Goal: Task Accomplishment & Management: Manage account settings

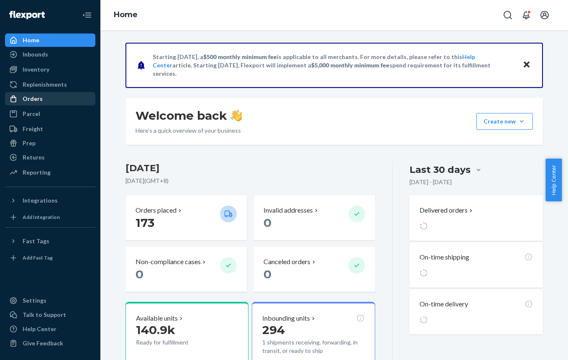
click at [33, 103] on div "Orders" at bounding box center [50, 99] width 89 height 12
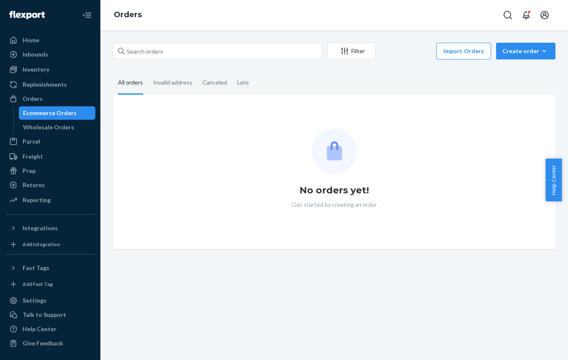
click at [141, 54] on input "text" at bounding box center [217, 51] width 209 height 17
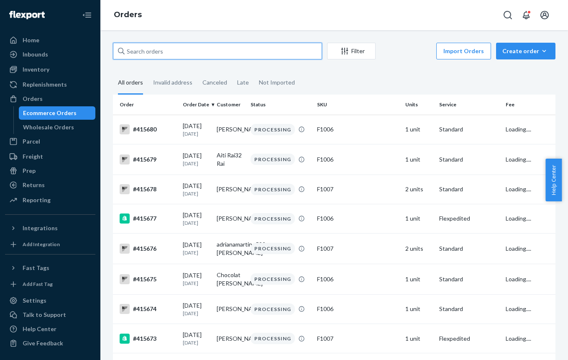
click at [148, 51] on input "text" at bounding box center [217, 51] width 209 height 17
paste input "415609"
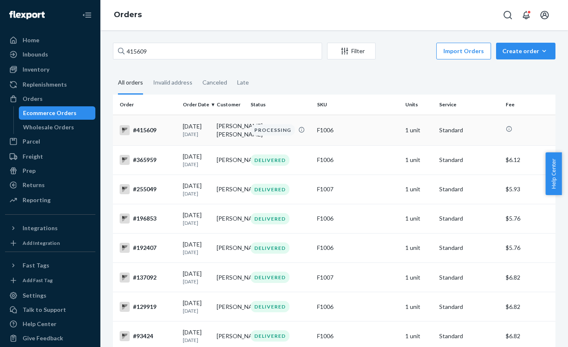
type input "415609"
click at [165, 130] on div "#415609" at bounding box center [148, 130] width 57 height 10
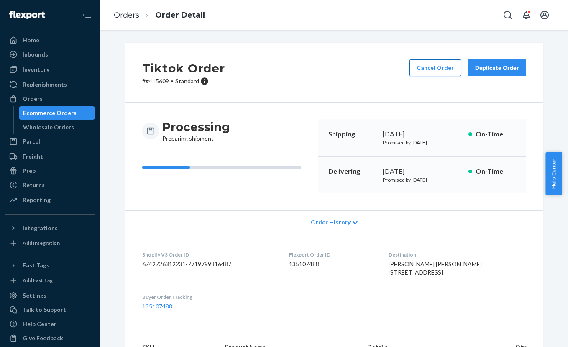
click at [427, 62] on button "Cancel Order" at bounding box center [435, 67] width 51 height 17
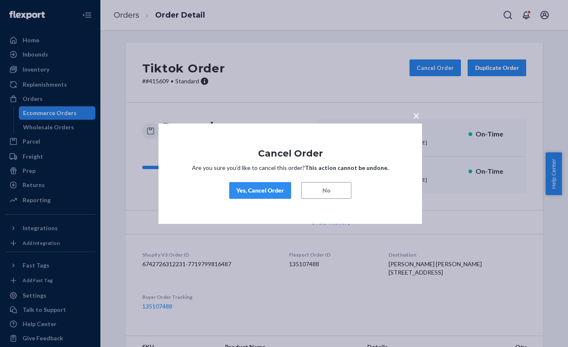
click at [264, 191] on div "Yes, Cancel Order" at bounding box center [261, 190] width 48 height 8
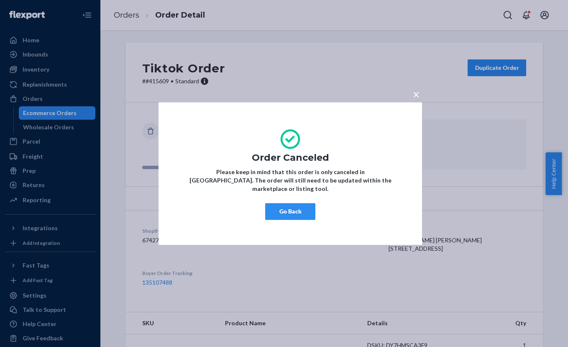
click at [138, 16] on div "× Order Canceled Please keep in mind that this order is only canceled in [GEOGR…" at bounding box center [284, 173] width 568 height 347
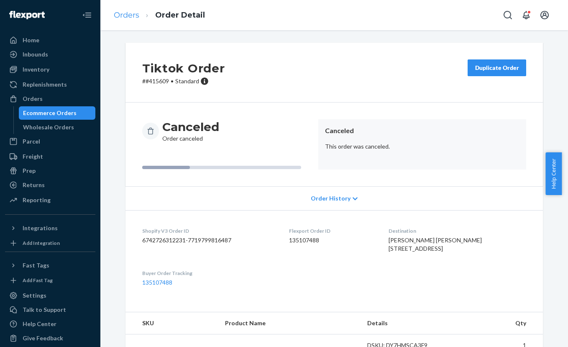
click at [127, 13] on link "Orders" at bounding box center [127, 14] width 26 height 9
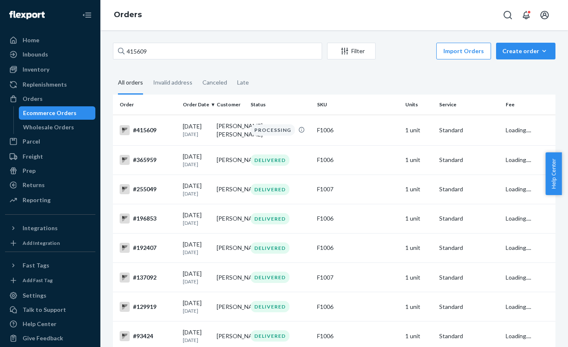
click at [140, 50] on input "415609" at bounding box center [217, 51] width 209 height 17
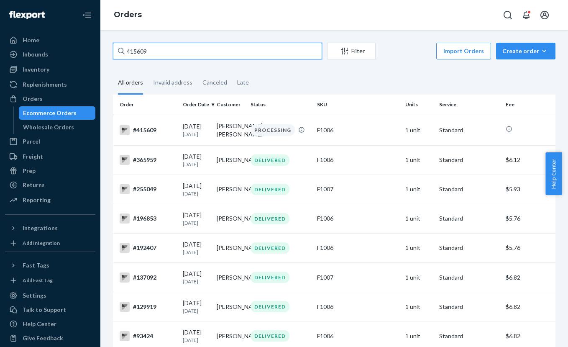
click at [140, 50] on input "415609" at bounding box center [217, 51] width 209 height 17
paste input "7"
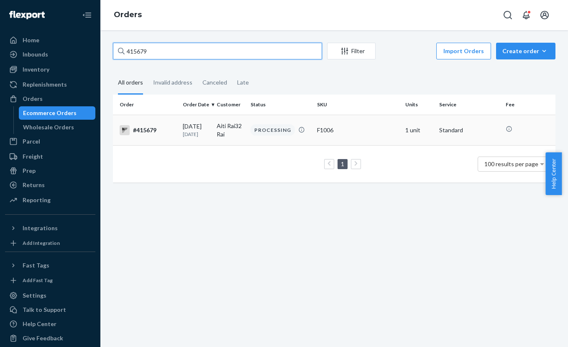
type input "415679"
click at [159, 138] on td "#415679" at bounding box center [146, 130] width 67 height 31
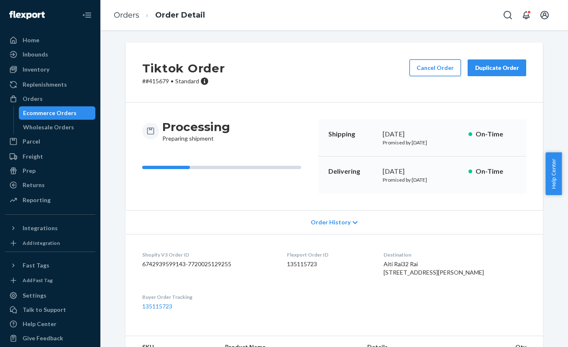
click at [418, 75] on button "Cancel Order" at bounding box center [435, 67] width 51 height 17
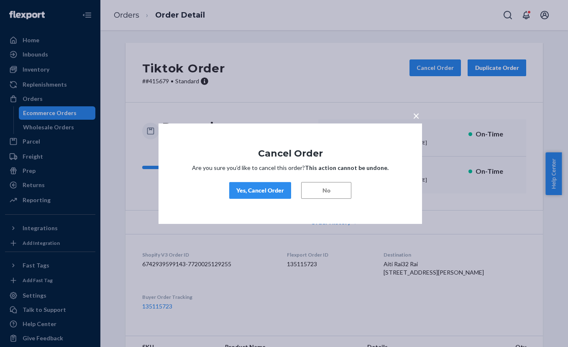
click at [269, 193] on div "Yes, Cancel Order" at bounding box center [261, 190] width 48 height 8
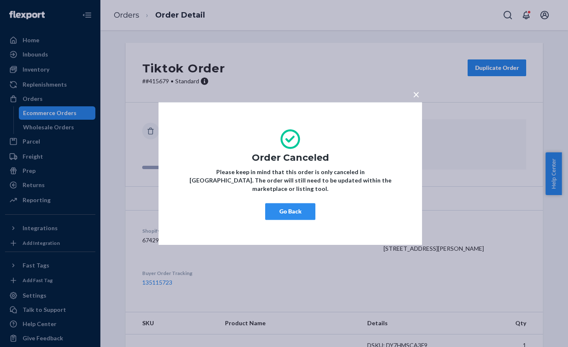
click at [301, 213] on button "Go Back" at bounding box center [290, 211] width 50 height 17
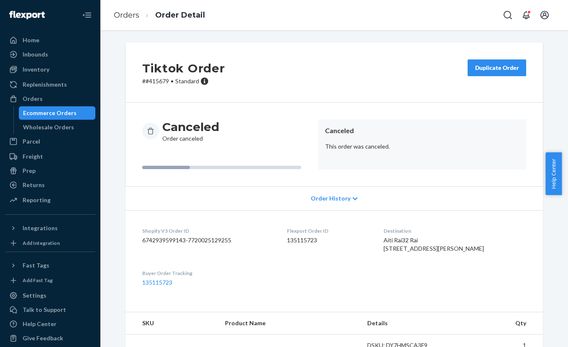
click at [119, 8] on ol "Orders Order Detail" at bounding box center [159, 15] width 105 height 25
click at [125, 15] on link "Orders" at bounding box center [127, 14] width 26 height 9
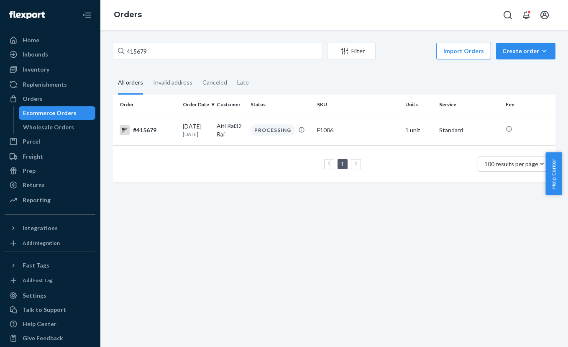
click at [171, 49] on input "415679" at bounding box center [217, 51] width 209 height 17
paste input "577073046711931170"
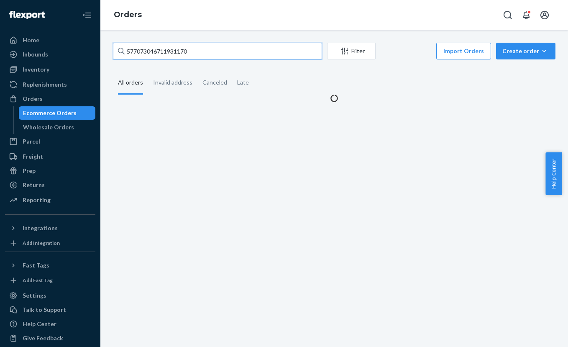
click at [162, 51] on input "577073046711931170" at bounding box center [217, 51] width 209 height 17
paste input "412015"
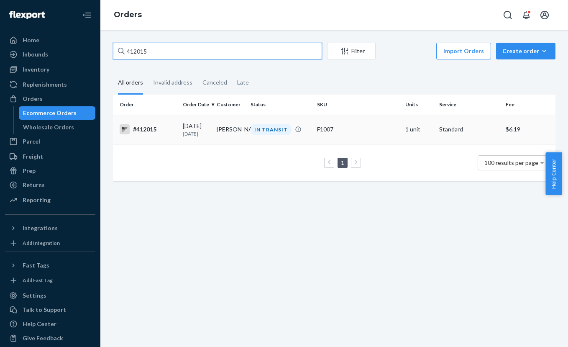
type input "412015"
click at [161, 131] on div "#412015" at bounding box center [148, 129] width 57 height 10
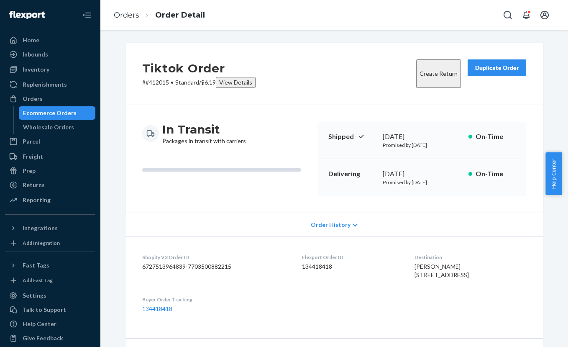
scroll to position [238, 0]
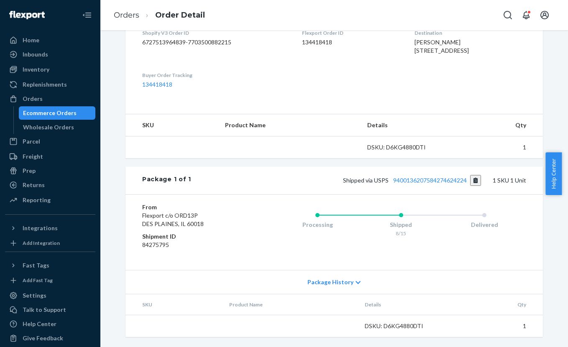
click at [356, 285] on icon at bounding box center [358, 283] width 5 height 6
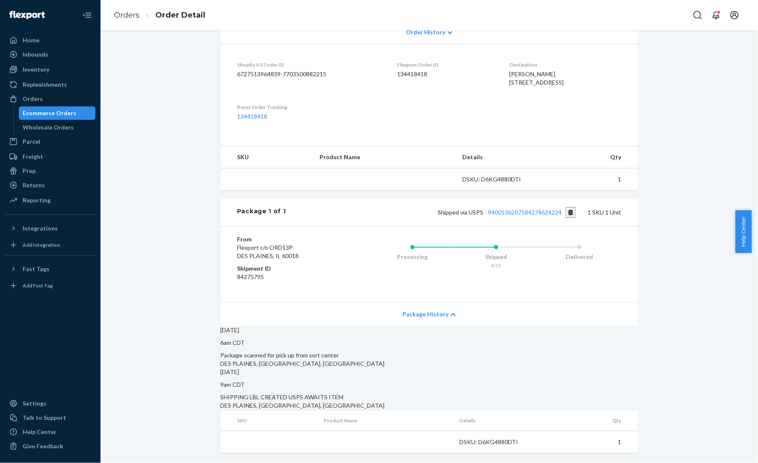
scroll to position [216, 0]
click at [562, 346] on div "[DATE] 6am CDT Package scanned for pick up from sort center DES PLAINES, [GEOGR…" at bounding box center [429, 347] width 418 height 42
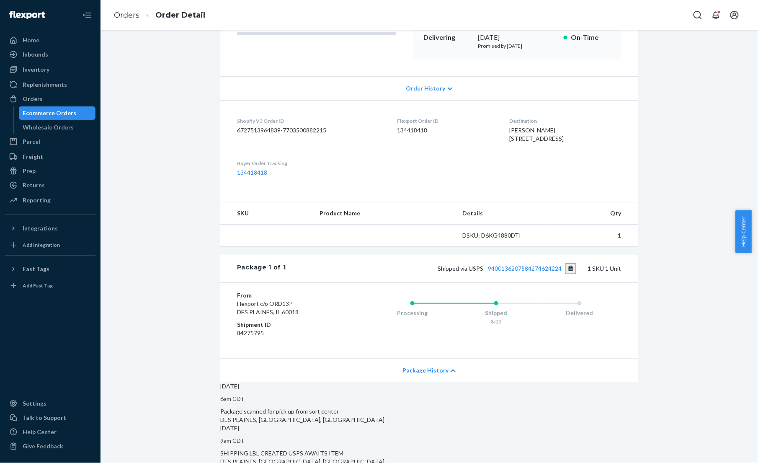
scroll to position [111, 0]
